Goal: Task Accomplishment & Management: Manage account settings

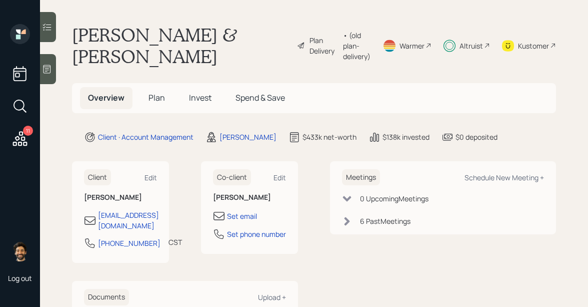
click at [464, 41] on div "Altruist" at bounding box center [472, 46] width 24 height 11
click at [163, 97] on span "Plan" at bounding box center [157, 97] width 17 height 11
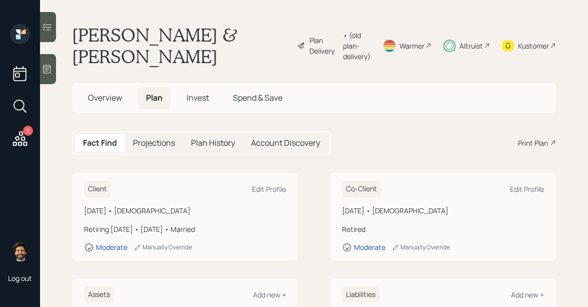
click at [197, 101] on span "Invest" at bounding box center [198, 97] width 23 height 11
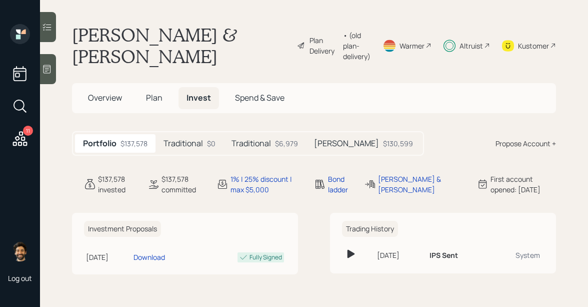
click at [153, 101] on span "Plan" at bounding box center [154, 97] width 17 height 11
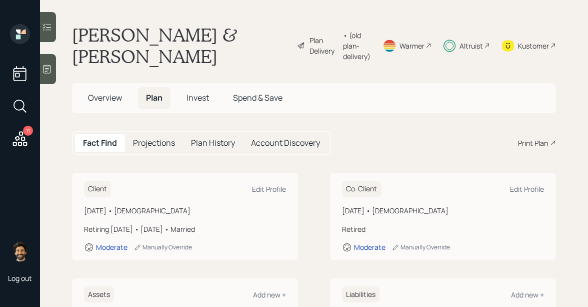
click at [203, 107] on h5 "Invest" at bounding box center [198, 98] width 39 height 22
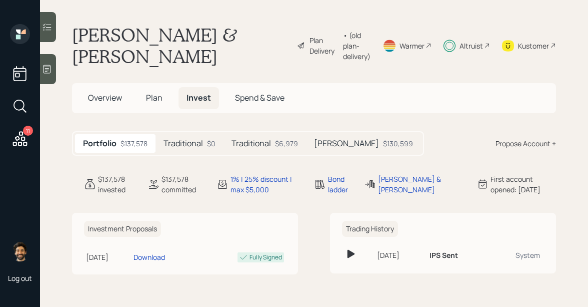
click at [183, 136] on div "Traditional $0" at bounding box center [190, 143] width 68 height 19
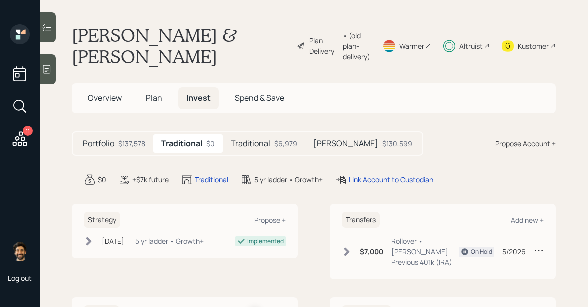
click at [150, 94] on span "Plan" at bounding box center [154, 97] width 17 height 11
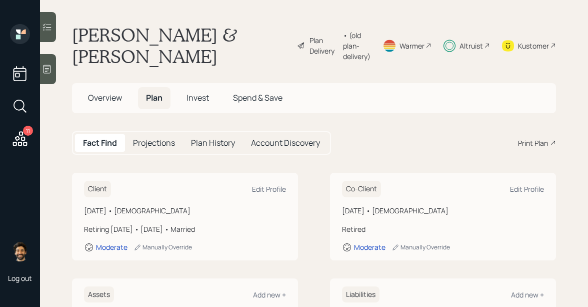
click at [343, 43] on div "• (old plan-delivery)" at bounding box center [357, 46] width 28 height 32
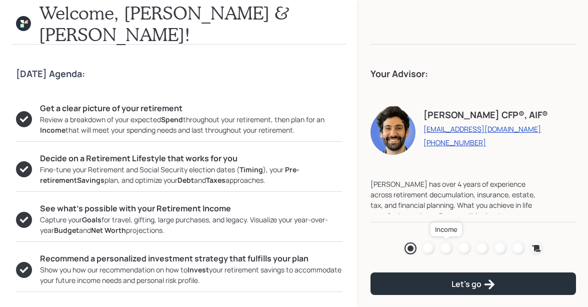
click at [443, 248] on div at bounding box center [447, 248] width 12 height 12
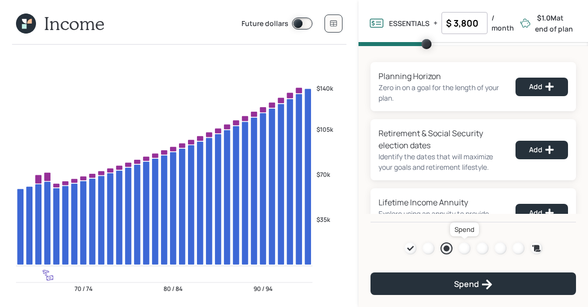
click at [466, 250] on div at bounding box center [465, 248] width 12 height 12
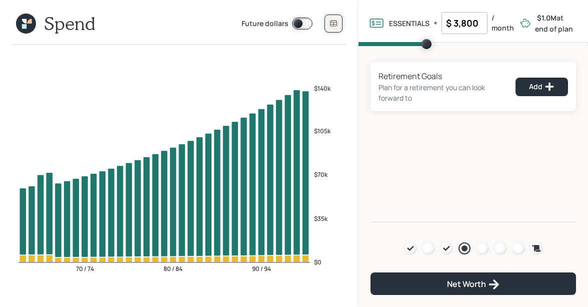
click at [330, 20] on icon at bounding box center [334, 24] width 8 height 8
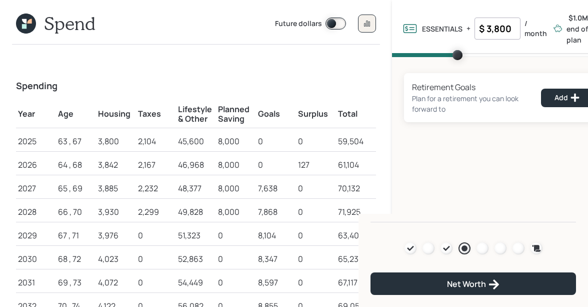
click at [32, 27] on icon at bounding box center [26, 24] width 20 height 20
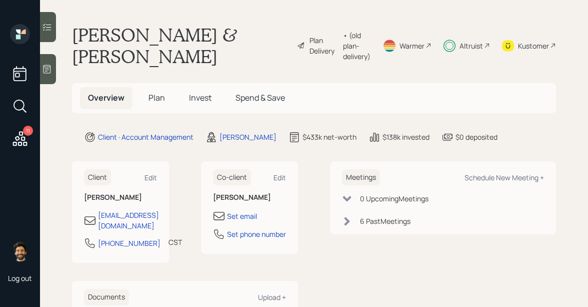
click at [151, 93] on span "Plan" at bounding box center [157, 97] width 17 height 11
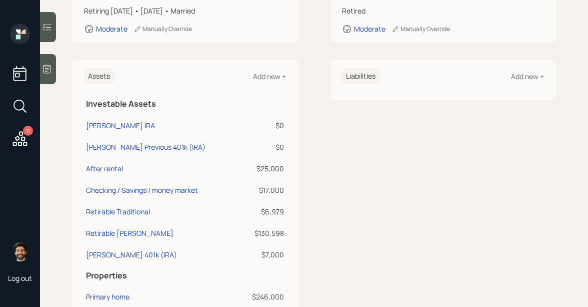
scroll to position [221, 0]
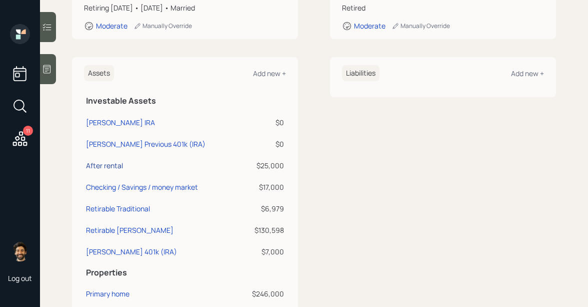
click at [109, 164] on div "After rental" at bounding box center [104, 165] width 37 height 11
select select "cash"
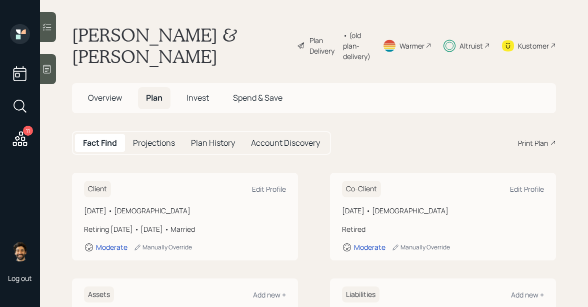
click at [343, 45] on div "• (old plan-delivery)" at bounding box center [357, 46] width 28 height 32
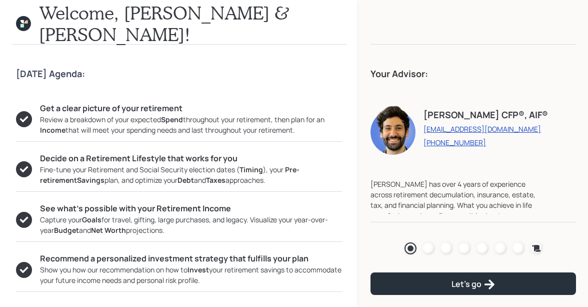
click at [440, 247] on div "Agenda Review Income Spend Net-worth Budget Taxes Invest" at bounding box center [474, 248] width 138 height 12
click at [444, 249] on div at bounding box center [447, 248] width 12 height 12
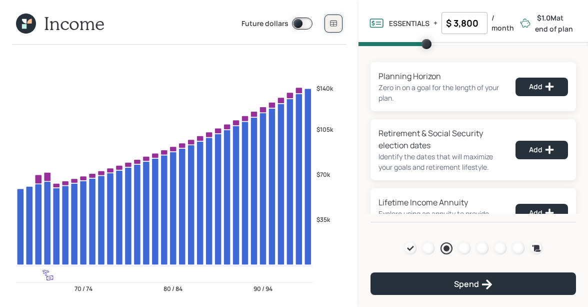
click at [337, 28] on button at bounding box center [334, 24] width 18 height 18
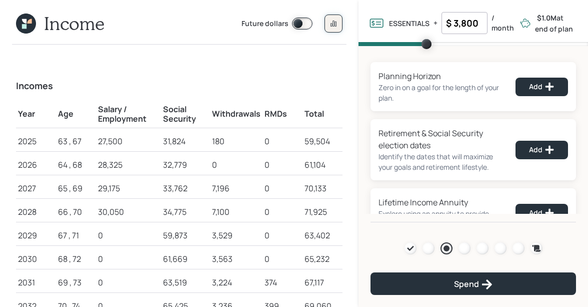
click at [337, 28] on button at bounding box center [334, 24] width 18 height 18
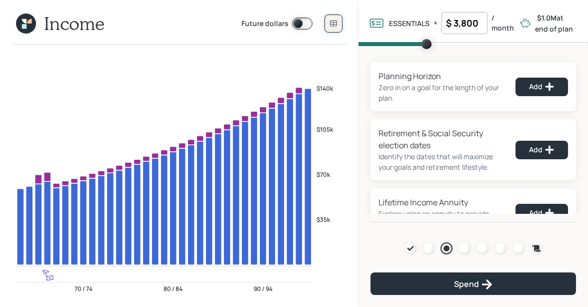
click at [337, 28] on button at bounding box center [334, 24] width 18 height 18
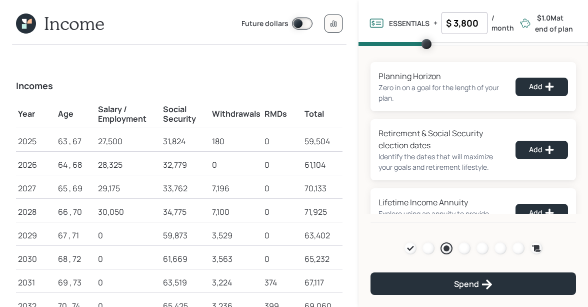
click at [32, 23] on icon at bounding box center [29, 21] width 5 height 5
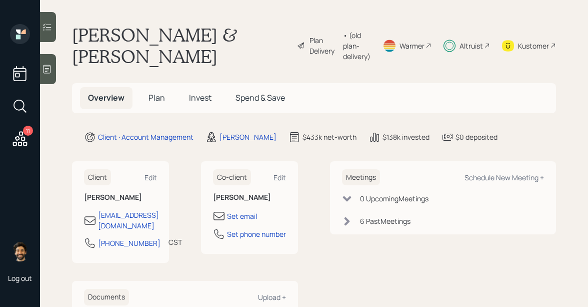
click at [157, 96] on span "Plan" at bounding box center [157, 97] width 17 height 11
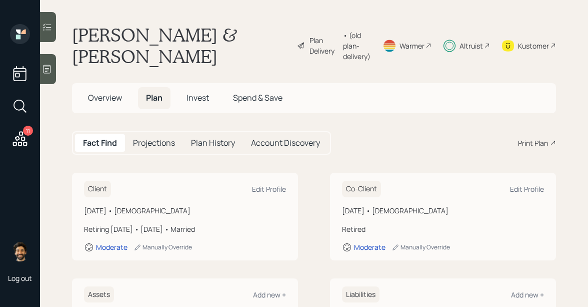
click at [343, 44] on div "• (old plan-delivery)" at bounding box center [357, 46] width 28 height 32
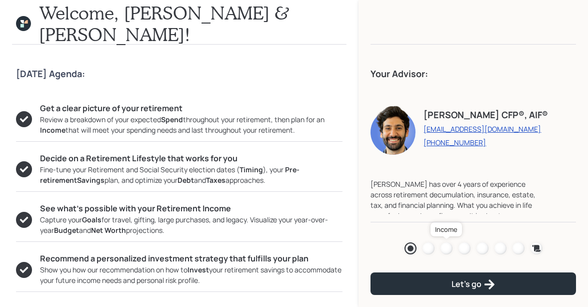
click at [446, 245] on div at bounding box center [447, 248] width 12 height 12
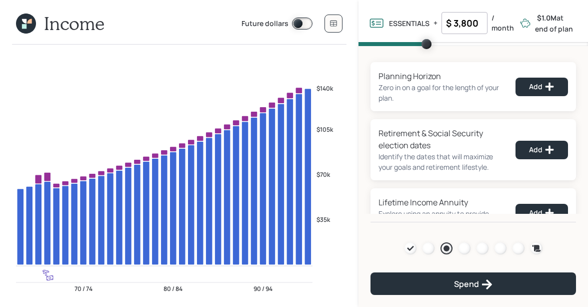
click at [30, 29] on icon at bounding box center [26, 24] width 20 height 20
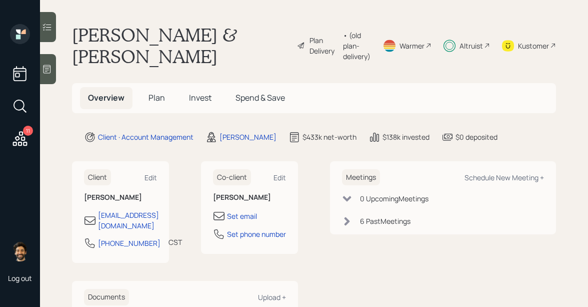
click at [165, 99] on h5 "Plan" at bounding box center [157, 98] width 33 height 22
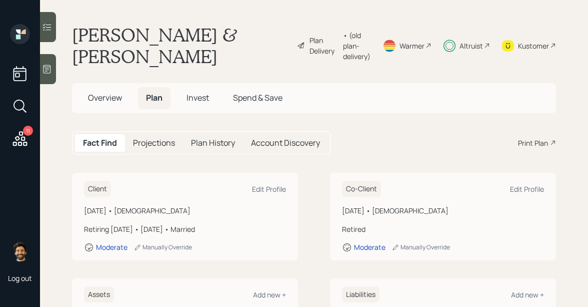
click at [343, 49] on div "• (old plan-delivery)" at bounding box center [357, 46] width 28 height 32
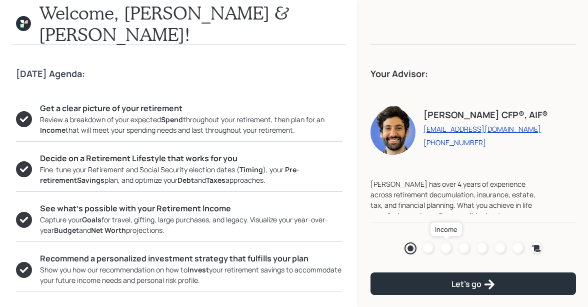
click at [444, 248] on div at bounding box center [447, 248] width 12 height 12
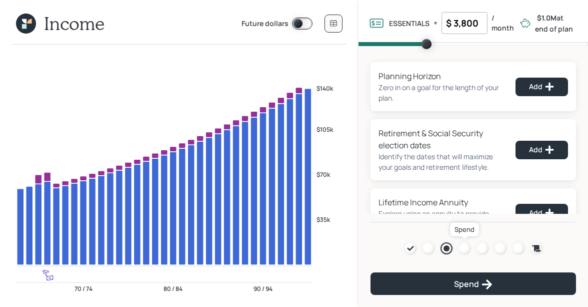
click at [467, 250] on div at bounding box center [465, 248] width 12 height 12
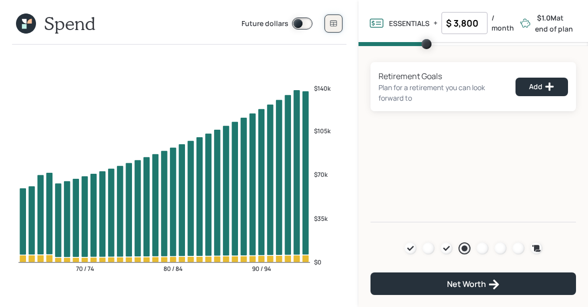
click at [335, 21] on icon at bounding box center [334, 24] width 8 height 8
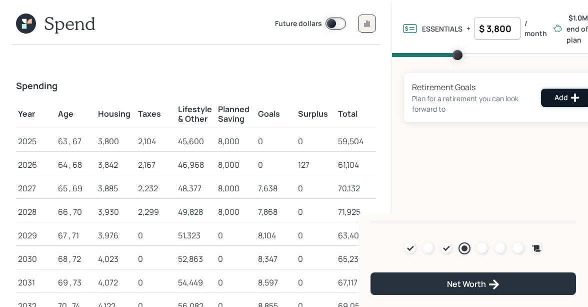
click at [558, 95] on div "Add" at bounding box center [568, 98] width 26 height 10
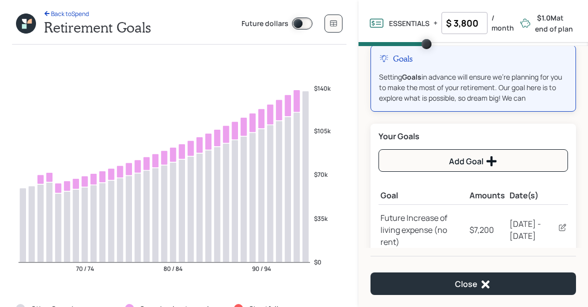
scroll to position [14, 0]
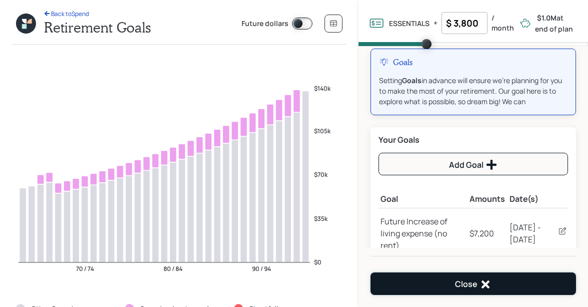
drag, startPoint x: 436, startPoint y: 280, endPoint x: 431, endPoint y: 286, distance: 8.2
click at [431, 286] on button "Close" at bounding box center [474, 283] width 206 height 23
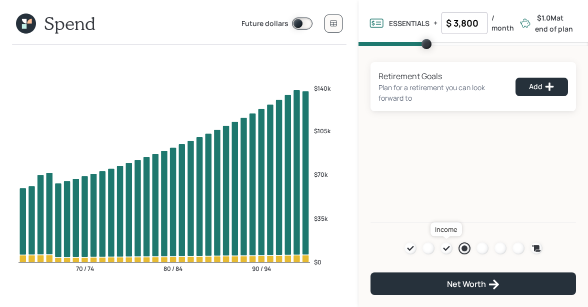
click at [448, 248] on icon at bounding box center [446, 248] width 7 height 5
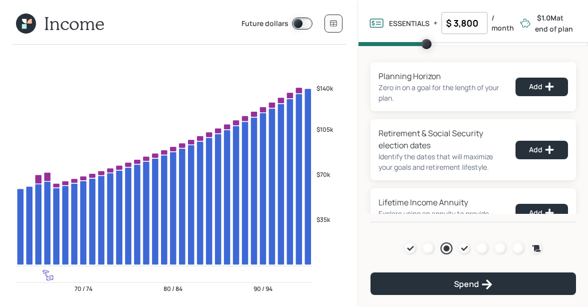
click at [29, 20] on icon at bounding box center [26, 24] width 20 height 20
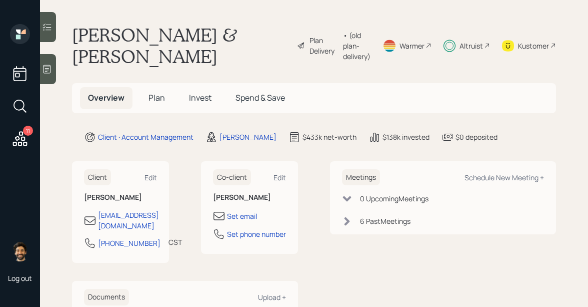
click at [155, 96] on span "Plan" at bounding box center [157, 97] width 17 height 11
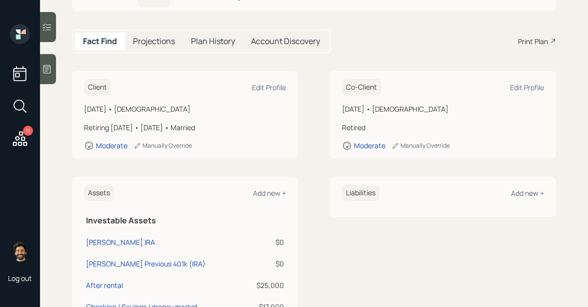
scroll to position [31, 0]
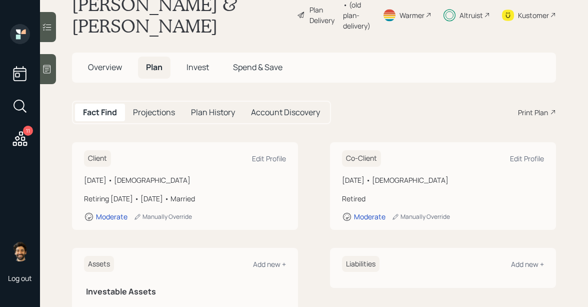
click at [343, 6] on div "• (old plan-delivery)" at bounding box center [357, 15] width 28 height 32
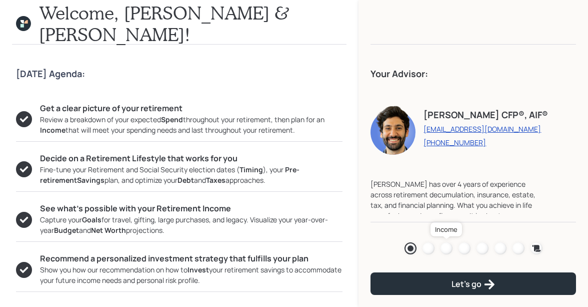
click at [448, 246] on div at bounding box center [447, 248] width 12 height 12
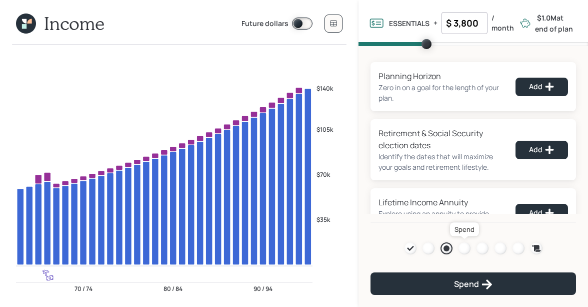
click at [463, 252] on div at bounding box center [465, 248] width 12 height 12
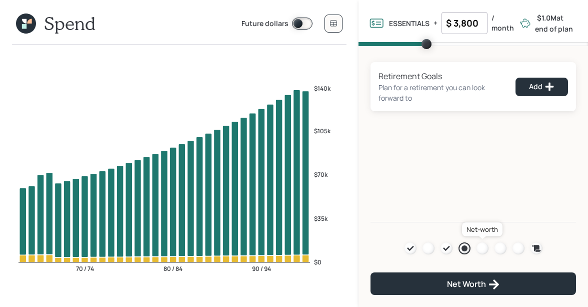
click at [481, 248] on div at bounding box center [483, 248] width 12 height 12
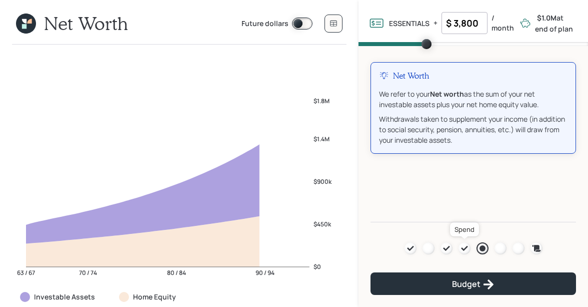
click at [463, 249] on icon at bounding box center [464, 248] width 7 height 5
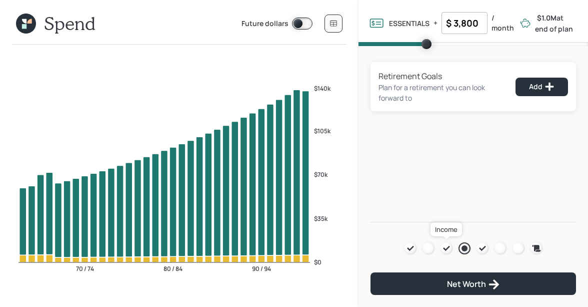
click at [447, 250] on icon at bounding box center [447, 248] width 8 height 8
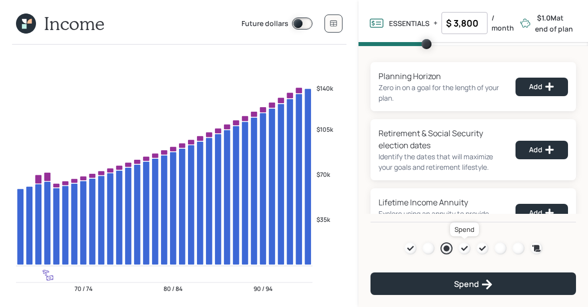
click at [461, 245] on icon at bounding box center [465, 248] width 8 height 8
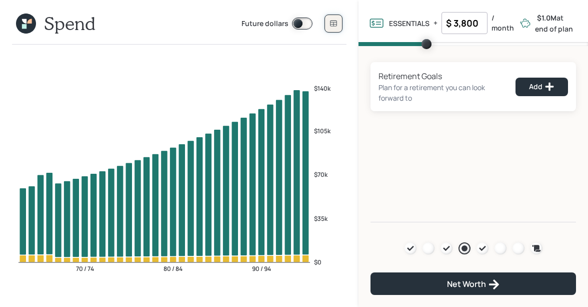
click at [335, 28] on button at bounding box center [334, 24] width 18 height 18
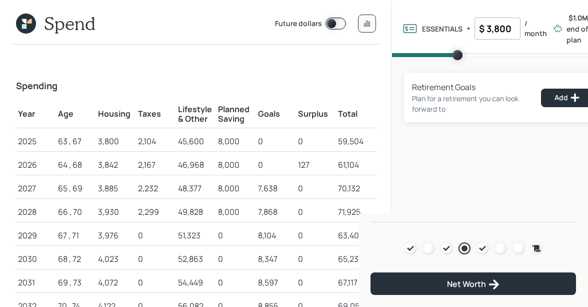
click at [23, 19] on icon at bounding box center [24, 21] width 5 height 5
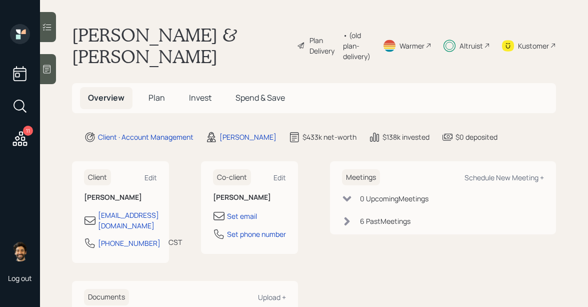
click at [160, 99] on span "Plan" at bounding box center [157, 97] width 17 height 11
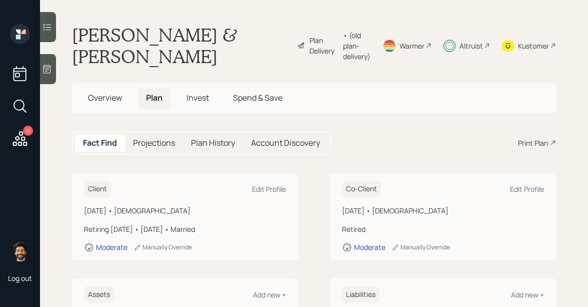
click at [202, 99] on span "Invest" at bounding box center [198, 97] width 23 height 11
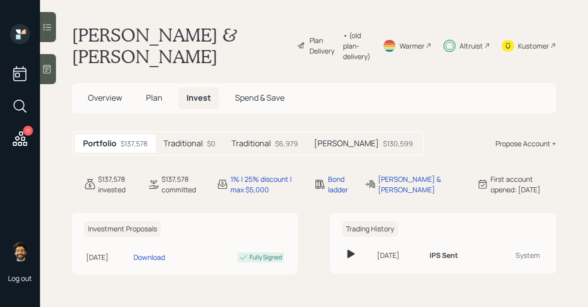
click at [343, 45] on div "• (old plan-delivery)" at bounding box center [357, 46] width 28 height 32
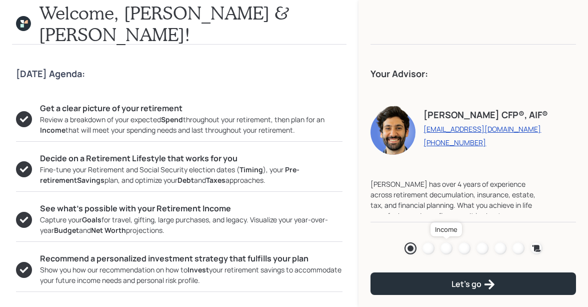
click at [445, 244] on div at bounding box center [447, 248] width 12 height 12
